Goal: Task Accomplishment & Management: Complete application form

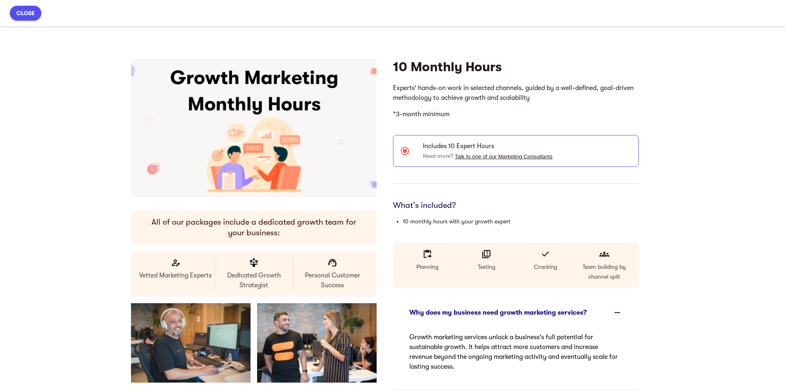
scroll to position [165, 0]
click at [30, 13] on span "close" at bounding box center [25, 13] width 18 height 10
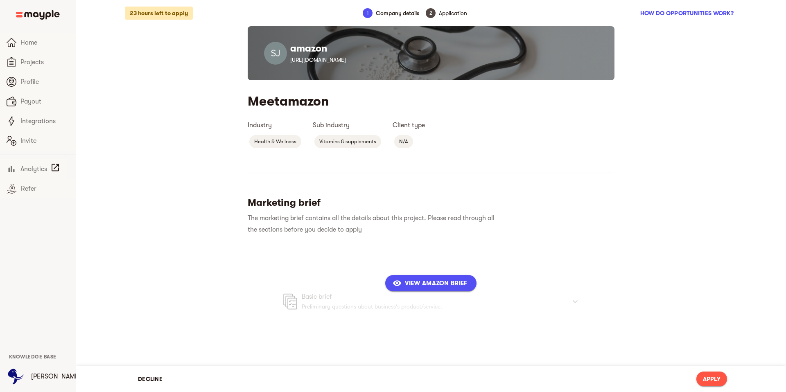
scroll to position [356, 0]
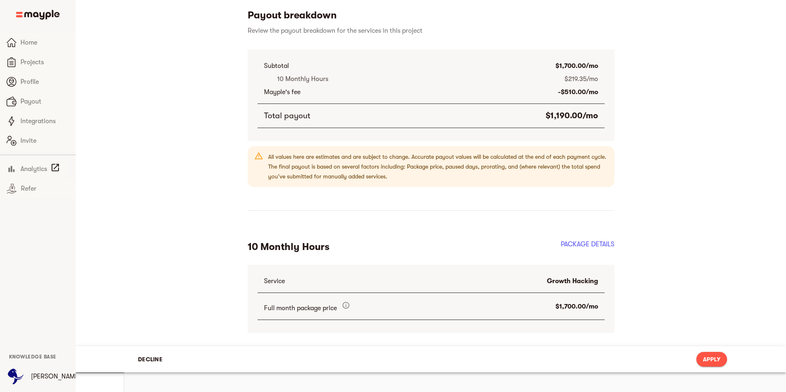
click at [710, 364] on span "Apply" at bounding box center [712, 360] width 18 height 10
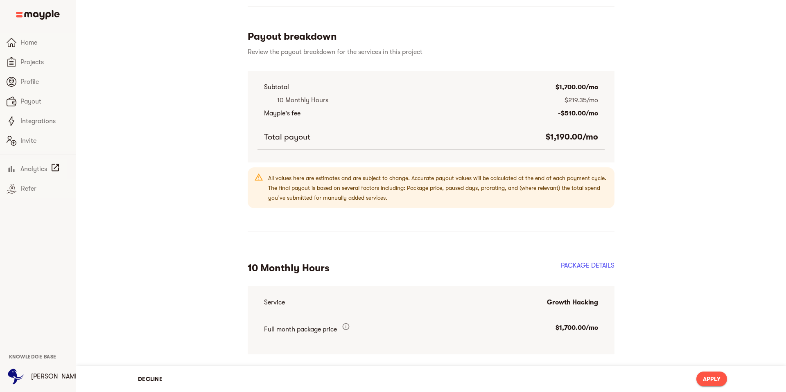
scroll to position [183, 0]
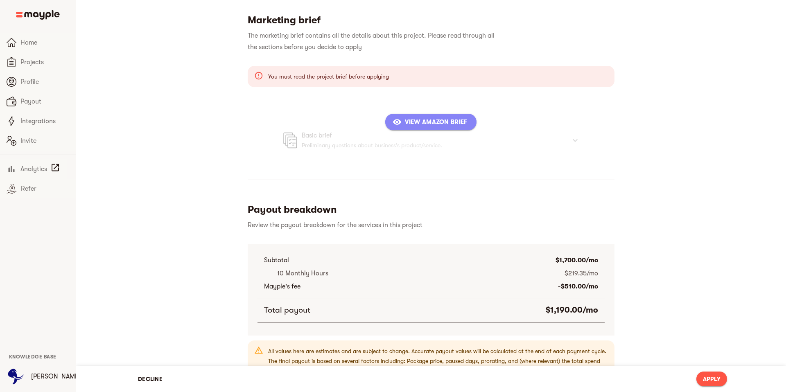
click at [417, 127] on span "View amazon Brief" at bounding box center [430, 122] width 73 height 10
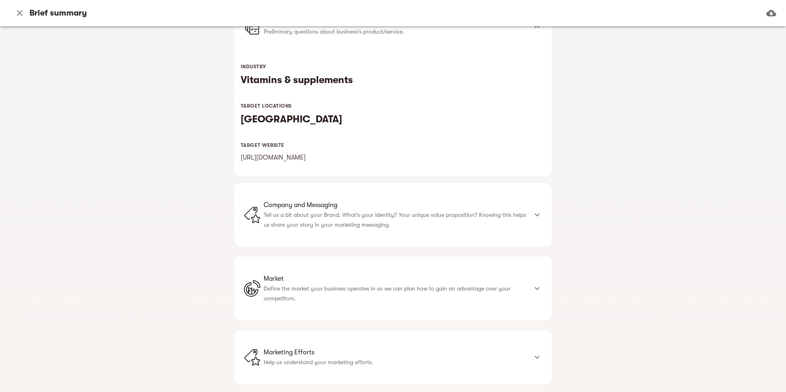
scroll to position [119, 0]
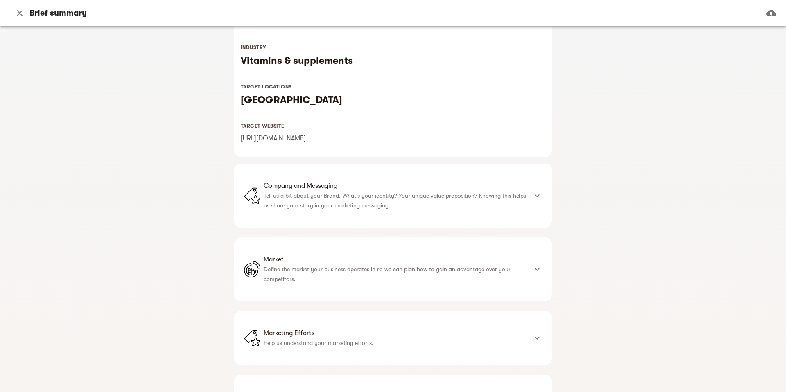
click at [368, 210] on p "Tell us a bit about your Brand. What's your identity? Your unique value proposi…" at bounding box center [396, 201] width 264 height 20
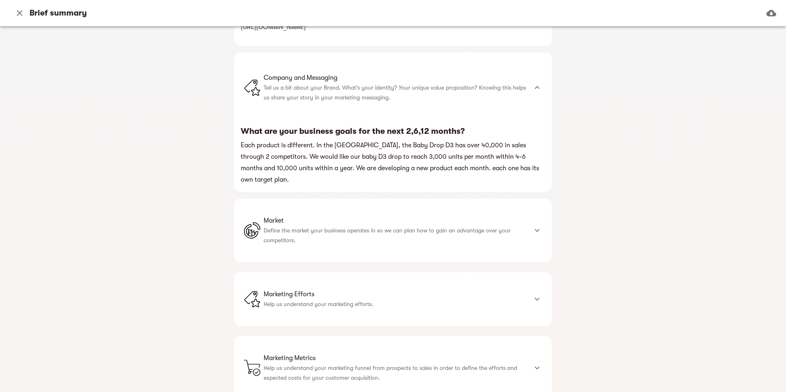
scroll to position [230, 0]
click at [313, 233] on p "Define the market your business operates in so we can plan how to gain an advan…" at bounding box center [396, 235] width 264 height 20
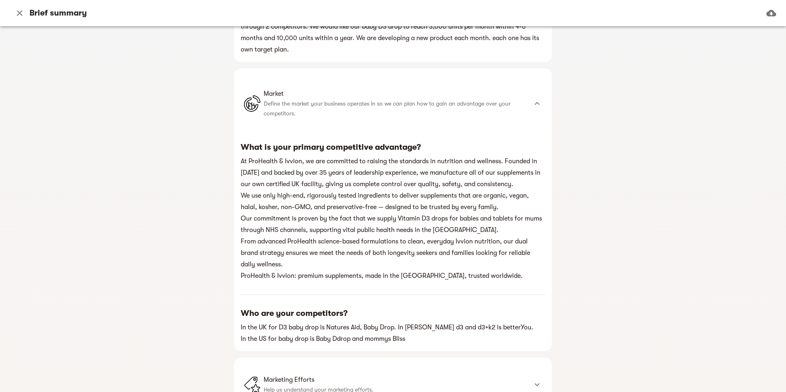
scroll to position [361, 0]
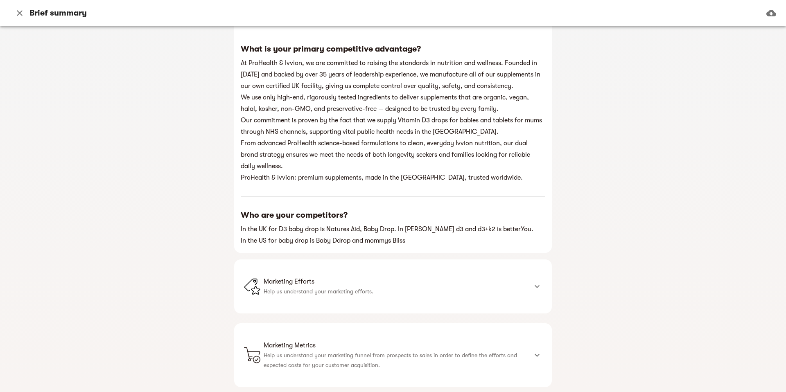
drag, startPoint x: 273, startPoint y: 287, endPoint x: 193, endPoint y: 252, distance: 87.3
click at [273, 287] on p "Help us understand your marketing efforts." at bounding box center [396, 292] width 264 height 10
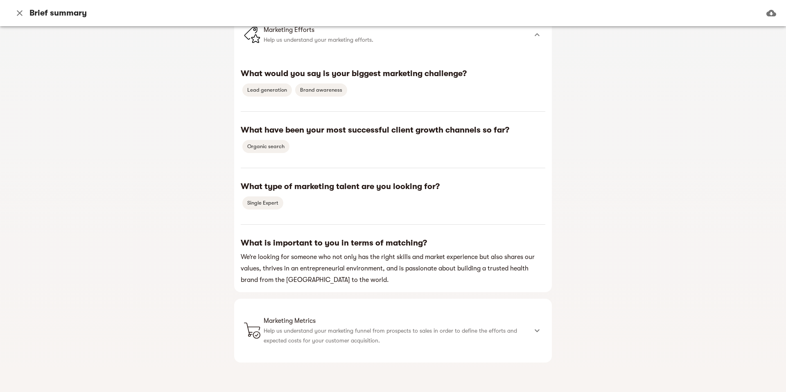
scroll to position [713, 0]
click at [283, 334] on p "Help us understand your marketing funnel from prospects to sales in order to de…" at bounding box center [396, 336] width 264 height 20
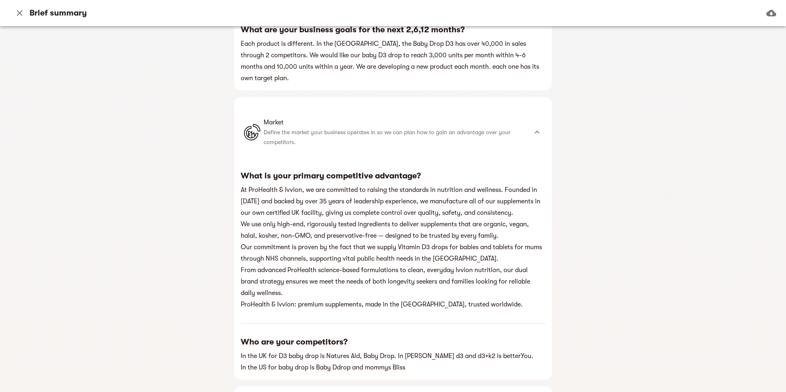
scroll to position [0, 0]
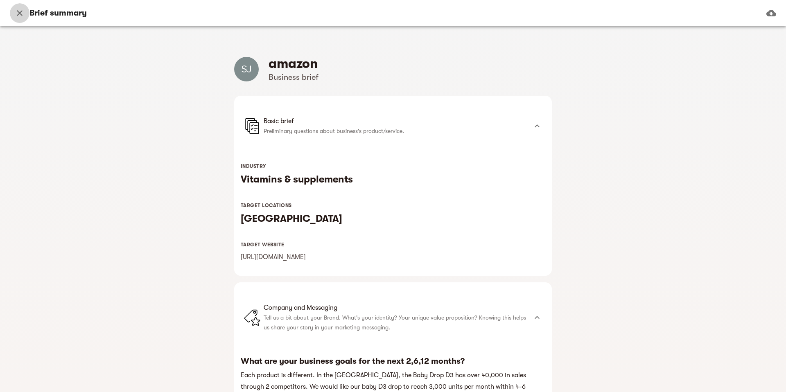
click at [21, 13] on icon "button" at bounding box center [20, 13] width 10 height 10
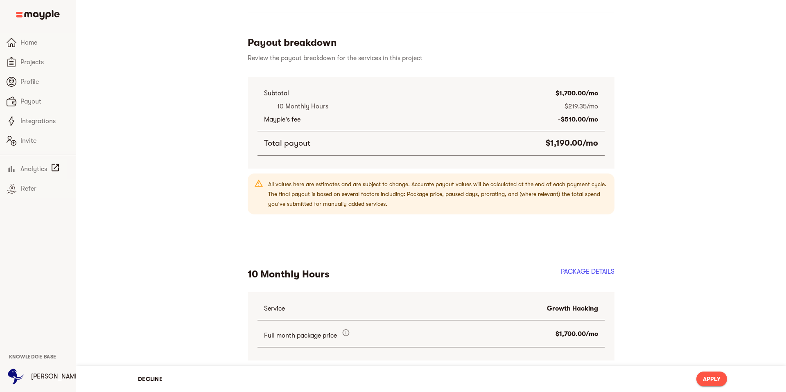
scroll to position [356, 0]
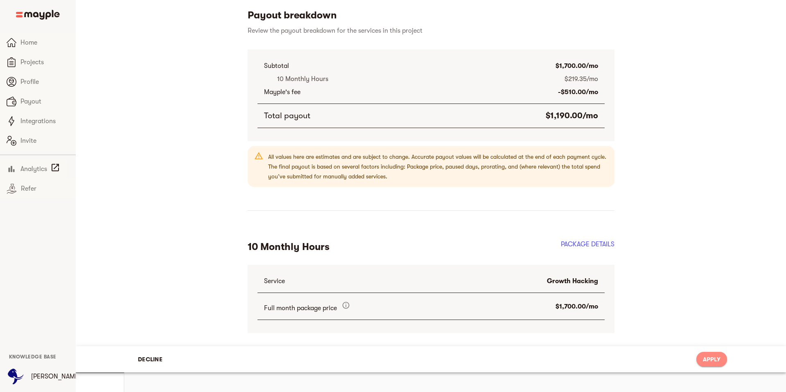
click at [717, 364] on span "Apply" at bounding box center [712, 360] width 18 height 10
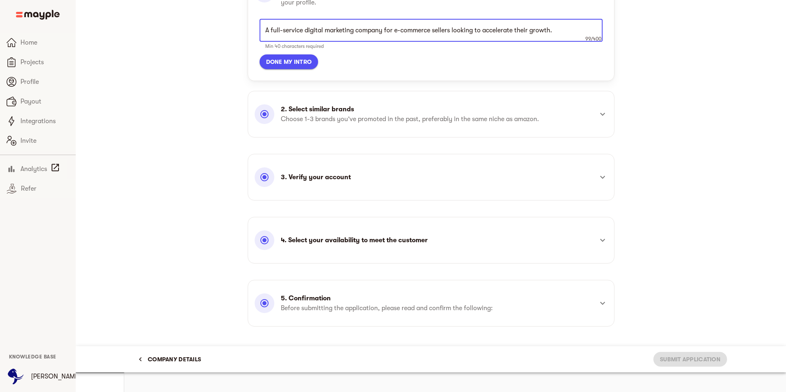
click at [407, 245] on p "4. Select your availability to meet the customer" at bounding box center [354, 240] width 147 height 10
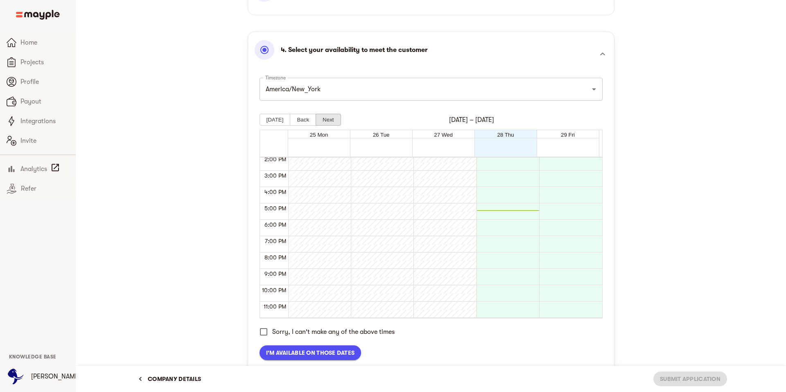
click at [328, 126] on button "Next" at bounding box center [328, 120] width 25 height 12
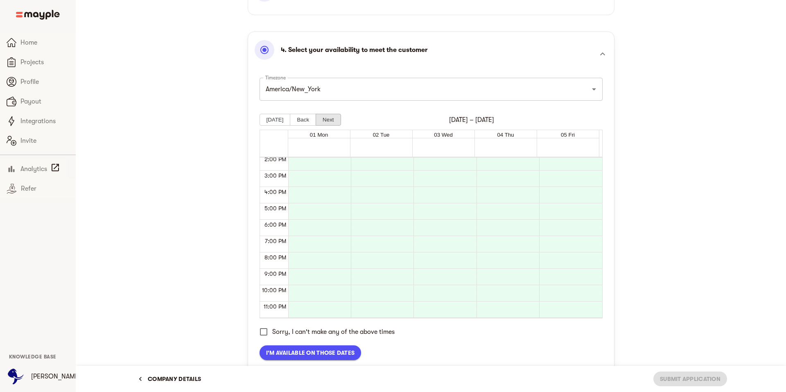
click at [330, 126] on button "Next" at bounding box center [328, 120] width 25 height 12
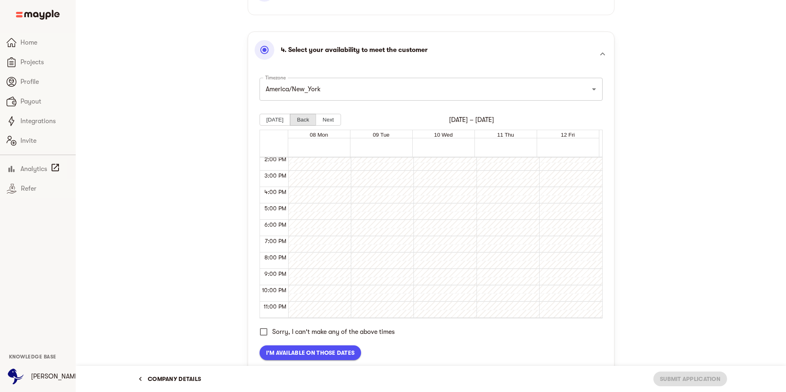
click at [302, 126] on button "Back" at bounding box center [303, 120] width 26 height 12
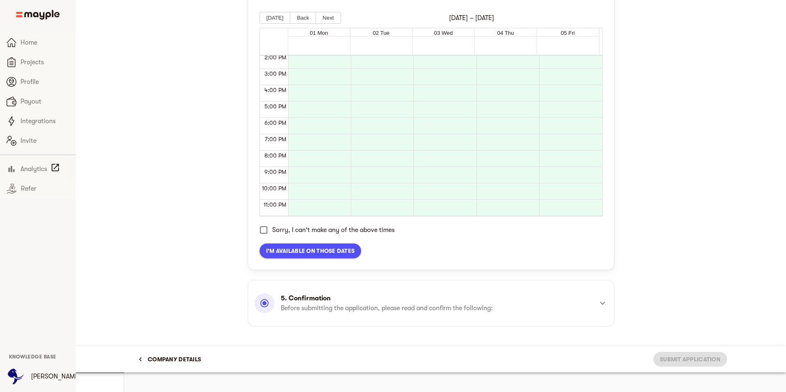
click at [263, 239] on input "Sorry, I can't make any of the above times" at bounding box center [263, 229] width 17 height 17
checkbox input "true"
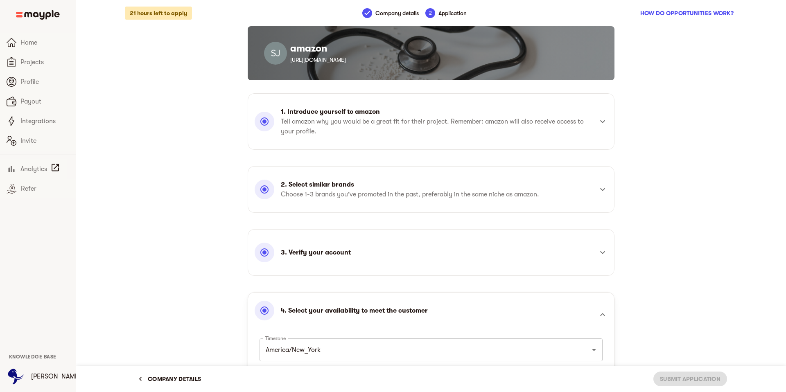
click at [177, 381] on span "Company details" at bounding box center [169, 379] width 63 height 10
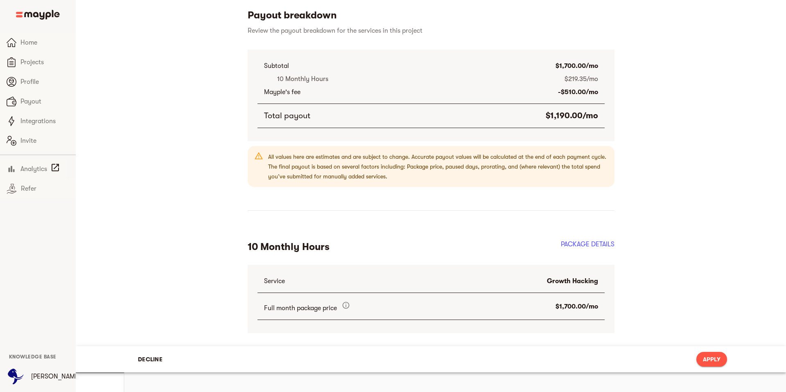
click at [149, 364] on span "Decline" at bounding box center [150, 360] width 25 height 10
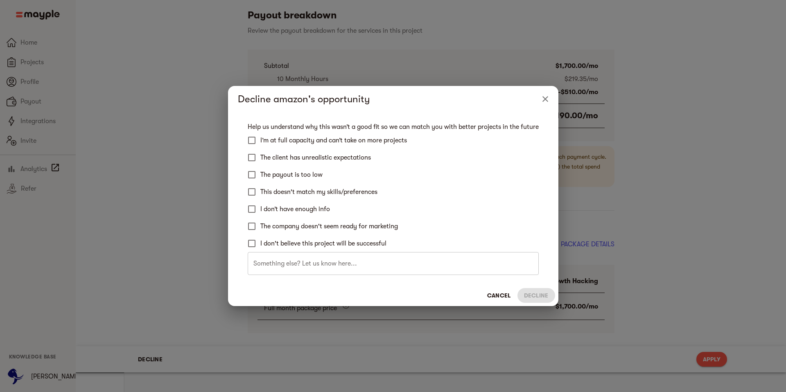
click at [280, 226] on span "The company doesn't seem ready for marketing" at bounding box center [329, 226] width 138 height 10
click at [260, 226] on input "The company doesn't seem ready for marketing" at bounding box center [251, 226] width 17 height 17
checkbox input "true"
click at [528, 296] on span "Decline" at bounding box center [536, 296] width 25 height 10
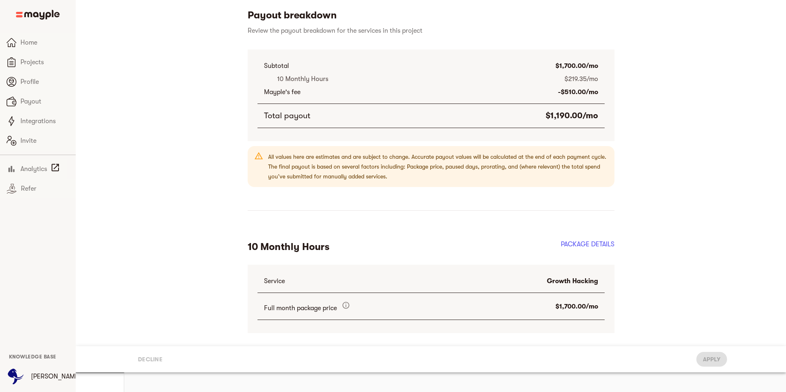
scroll to position [307, 0]
